Goal: Check status: Check status

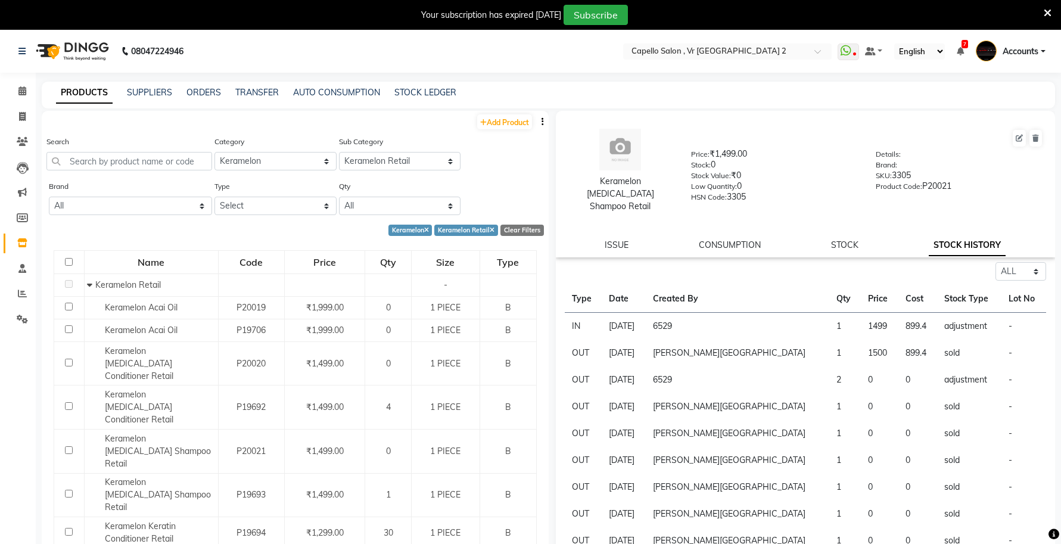
select select "332902150"
select select "3329021502"
select select "all"
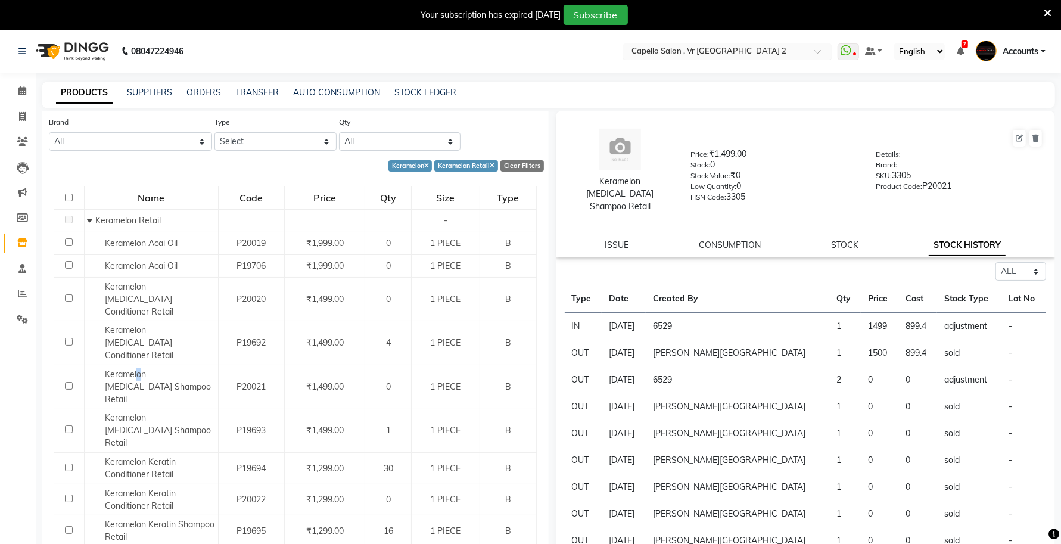
click at [726, 57] on input "text" at bounding box center [715, 52] width 173 height 12
click at [725, 55] on input "text" at bounding box center [715, 52] width 173 height 12
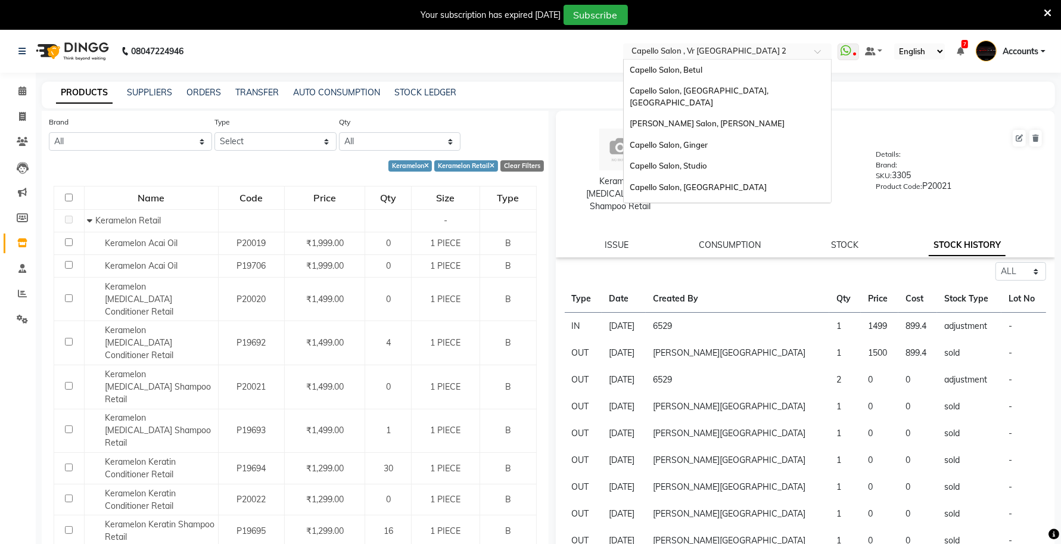
scroll to position [149, 0]
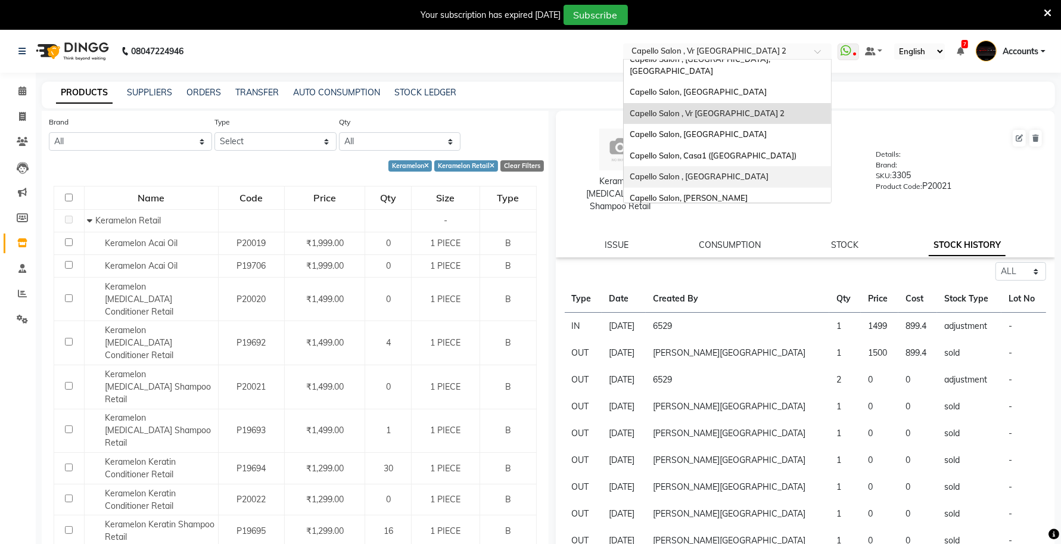
click at [686, 172] on span "Capello Salon , [GEOGRAPHIC_DATA]" at bounding box center [699, 177] width 139 height 10
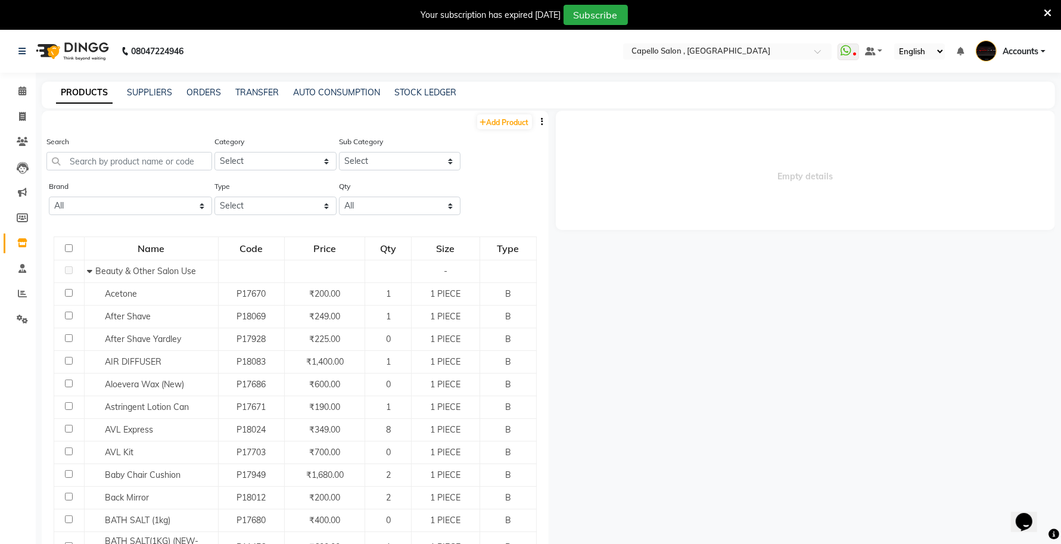
click at [1047, 14] on icon at bounding box center [1048, 13] width 8 height 11
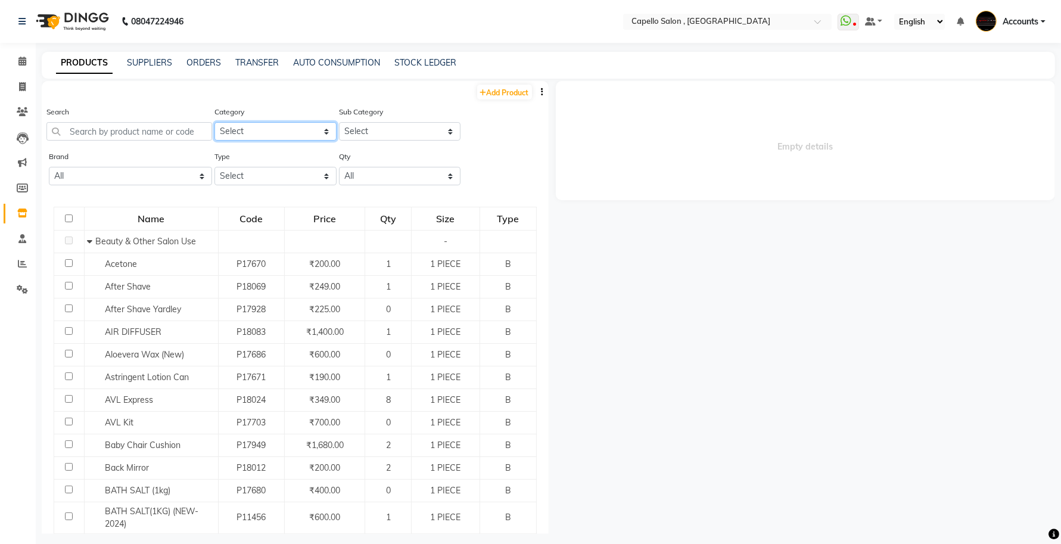
click at [249, 132] on select "Select Keramelon Skin Makeup Personal Care Appliances Beard Beauty Planet Botox…" at bounding box center [275, 131] width 122 height 18
click at [197, 63] on link "ORDERS" at bounding box center [203, 62] width 35 height 11
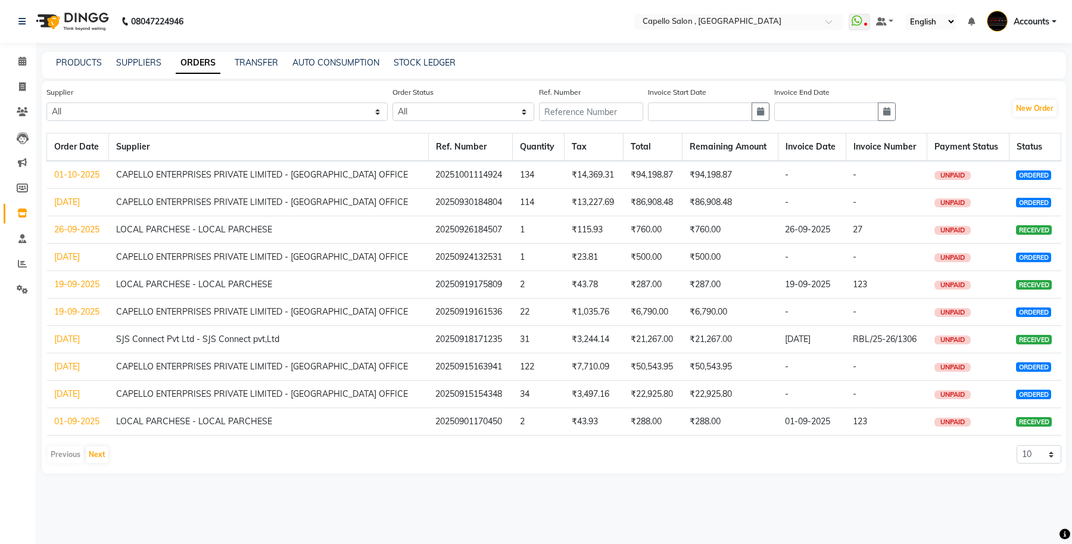
click at [76, 173] on link "01-10-2025" at bounding box center [76, 174] width 45 height 11
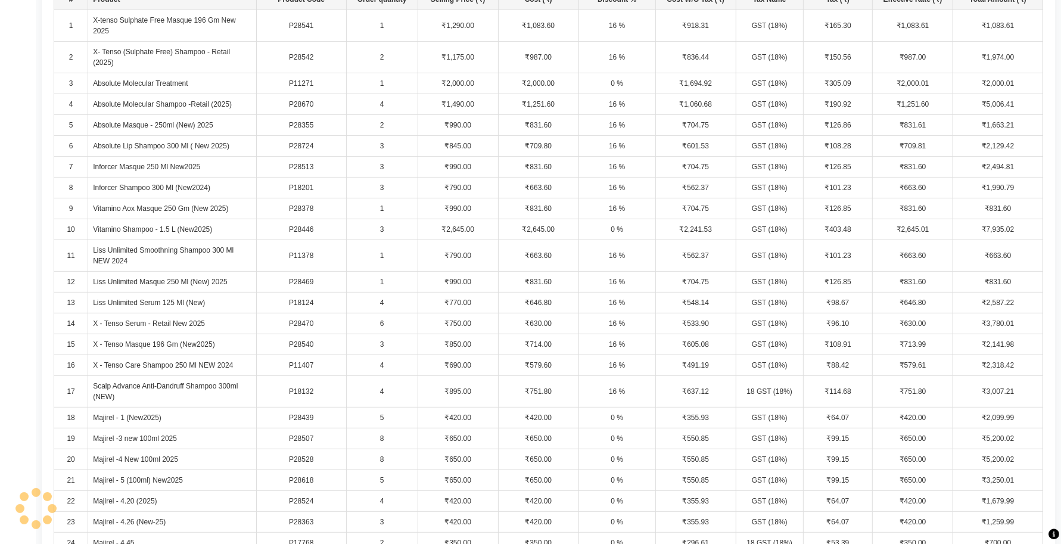
scroll to position [372, 0]
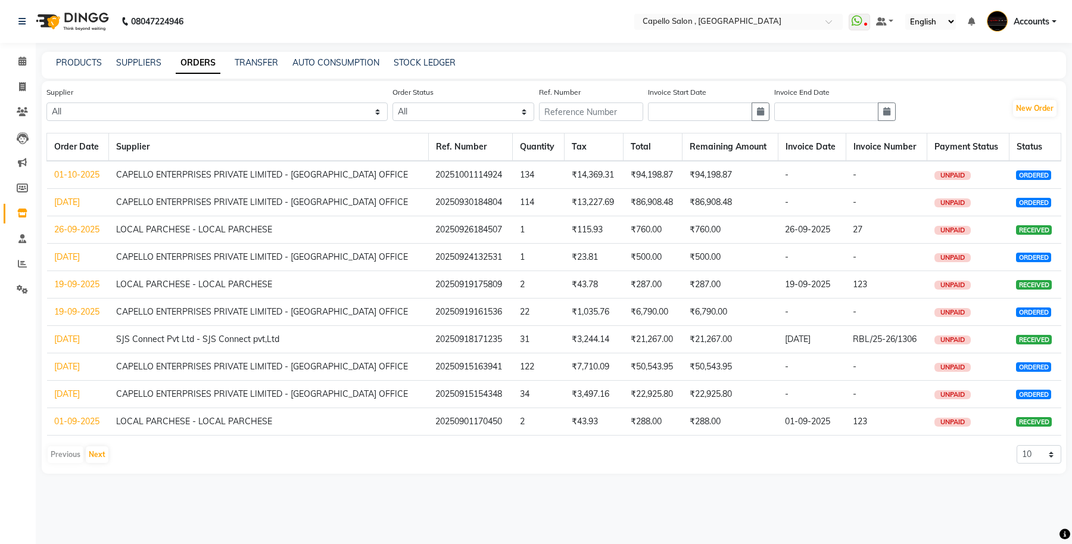
click at [80, 201] on link "30-09-2025" at bounding box center [67, 202] width 26 height 11
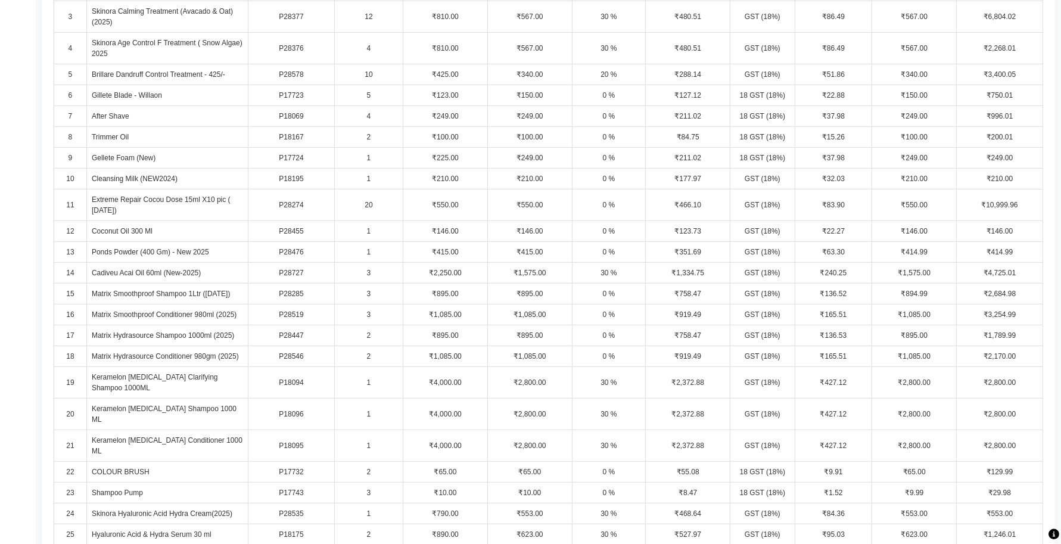
scroll to position [223, 0]
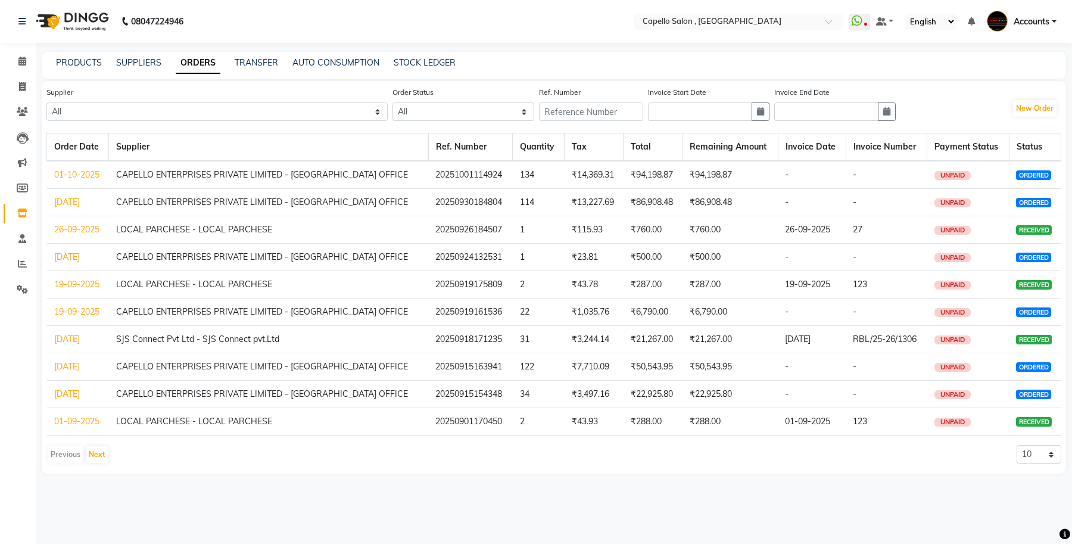
click at [87, 176] on link "01-10-2025" at bounding box center [76, 174] width 45 height 11
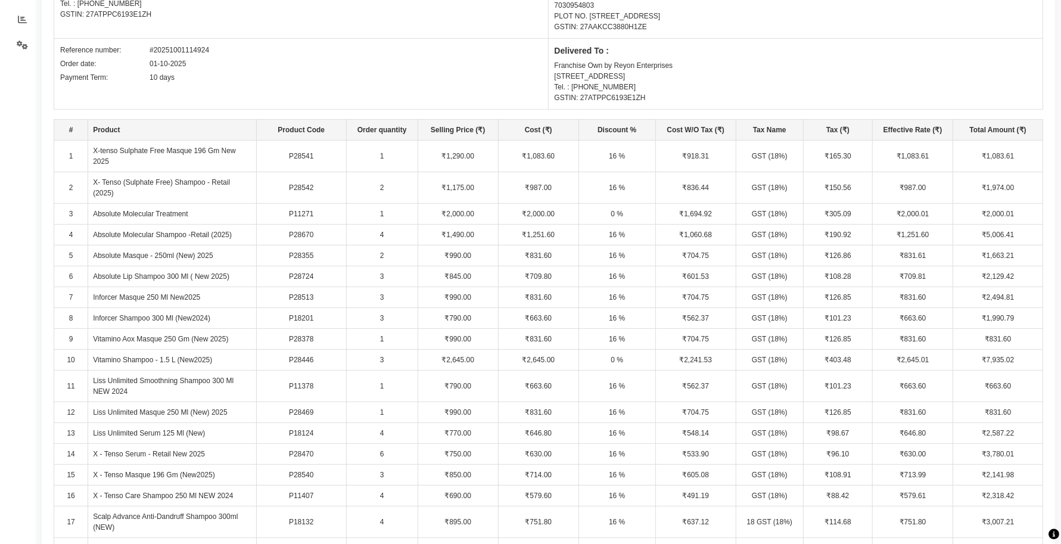
scroll to position [243, 0]
